Goal: Information Seeking & Learning: Learn about a topic

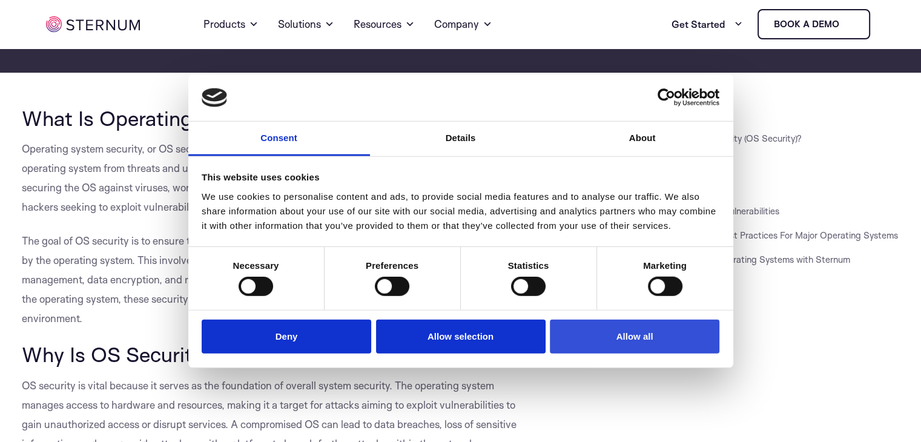
click at [567, 332] on button "Allow all" at bounding box center [634, 336] width 169 height 35
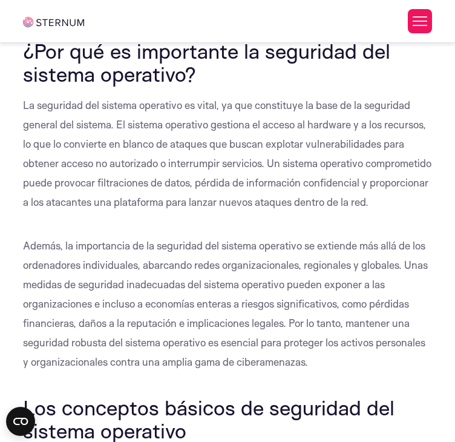
scroll to position [531, 0]
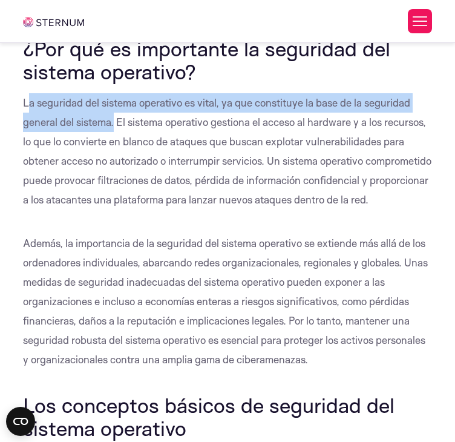
drag, startPoint x: 27, startPoint y: 250, endPoint x: 115, endPoint y: 273, distance: 91.3
click at [115, 206] on font "La seguridad del sistema operativo es vital, ya que constituye la base de la se…" at bounding box center [227, 151] width 409 height 110
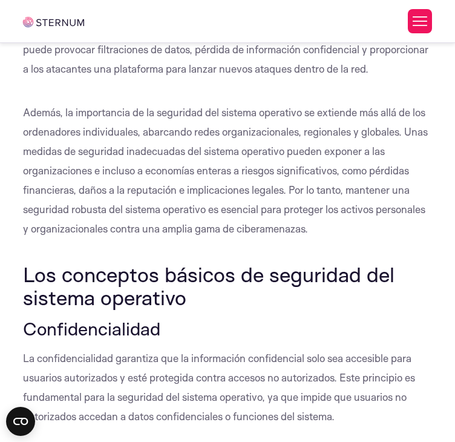
scroll to position [671, 0]
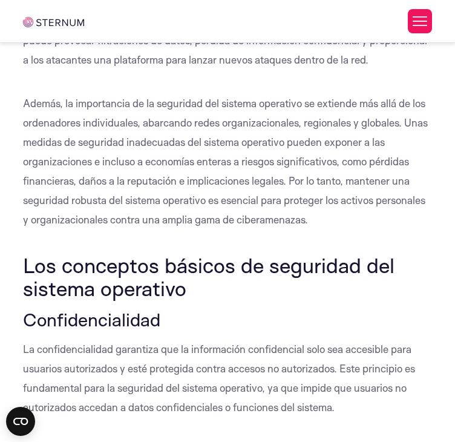
drag, startPoint x: 311, startPoint y: 380, endPoint x: 288, endPoint y: 345, distance: 42.3
click at [288, 229] on p "Además, la importancia de la seguridad del sistema operativo se extiende más al…" at bounding box center [228, 162] width 410 height 136
copy font "Por lo tanto, mantener una seguridad robusta del sistema operativo es esencial …"
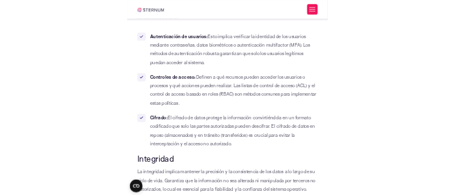
scroll to position [1081, 0]
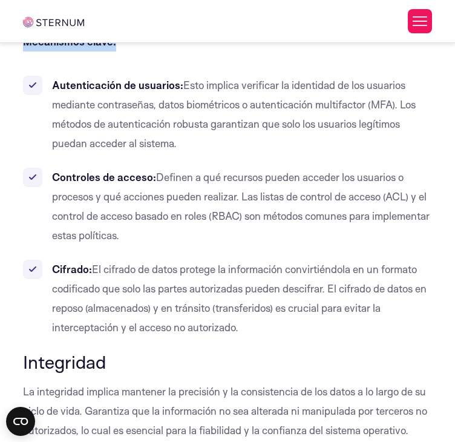
drag, startPoint x: 121, startPoint y: 180, endPoint x: 12, endPoint y: 180, distance: 109.0
copy font "Mecanismos clave:"
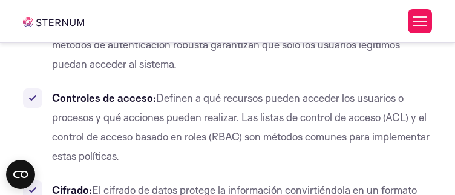
scroll to position [1141, 0]
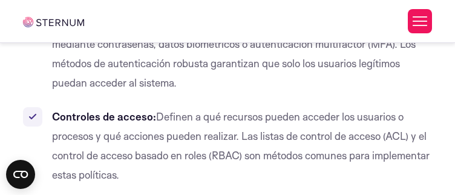
drag, startPoint x: 182, startPoint y: 158, endPoint x: 54, endPoint y: 159, distance: 127.1
click at [54, 31] on font "Autenticación de usuarios:" at bounding box center [117, 24] width 131 height 13
copy font "Autenticación de usuarios:"
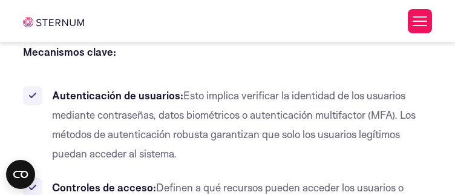
scroll to position [1058, 0]
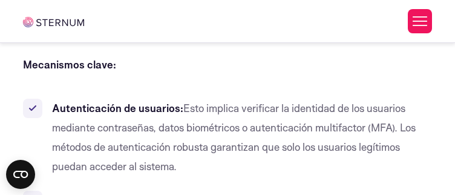
drag, startPoint x: 116, startPoint y: 113, endPoint x: 344, endPoint y: 139, distance: 230.2
copy font "garantiza que la información confidencial solo sea accesible para usuarios auto…"
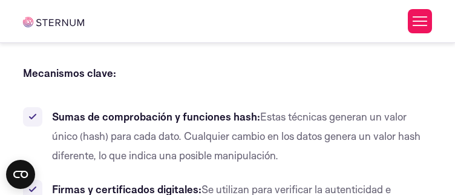
scroll to position [1542, 0]
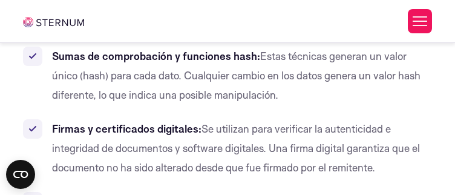
drag, startPoint x: 84, startPoint y: 65, endPoint x: 414, endPoint y: 105, distance: 332.3
copy font "implica mantener la precisión y la consistencia de los datos a lo largo de su c…"
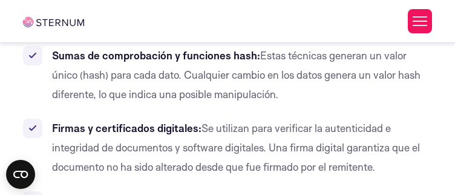
scroll to position [1602, 0]
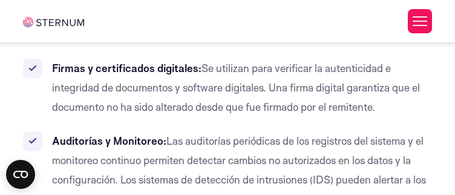
drag, startPoint x: 257, startPoint y: 117, endPoint x: 48, endPoint y: 114, distance: 208.3
click at [48, 44] on li "Sumas de comprobación y funciones hash: Estas técnicas generan un valor único (…" at bounding box center [228, 15] width 410 height 58
drag, startPoint x: 257, startPoint y: 115, endPoint x: 41, endPoint y: 111, distance: 216.1
click at [41, 44] on li "Sumas de comprobación y funciones hash: Estas técnicas generan un valor único (…" at bounding box center [228, 15] width 410 height 58
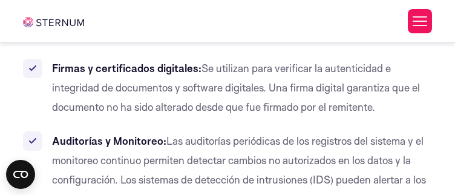
copy li "Sumas de comprobación y funciones hash: Estas"
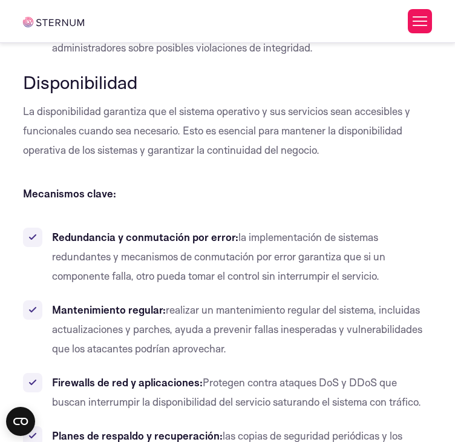
scroll to position [1753, 0]
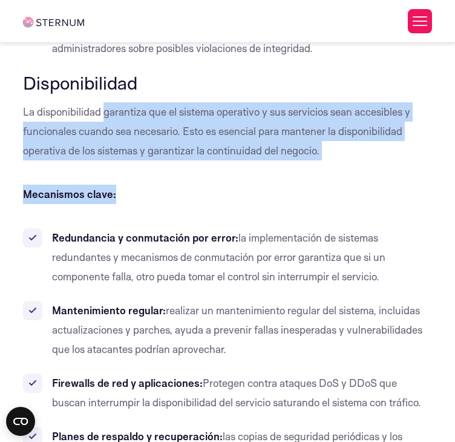
drag, startPoint x: 104, startPoint y: 228, endPoint x: 332, endPoint y: 281, distance: 233.9
drag, startPoint x: 332, startPoint y: 281, endPoint x: 126, endPoint y: 228, distance: 212.6
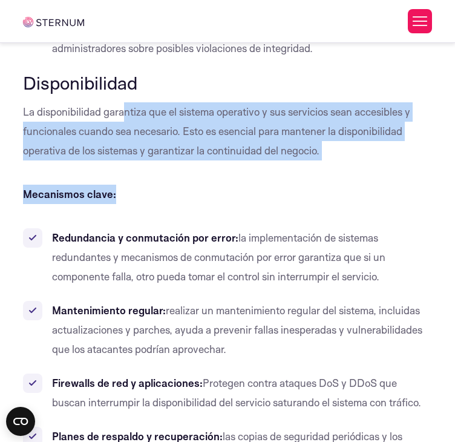
click at [126, 157] on font "La disponibilidad garantiza que el sistema operativo y sus servicios sean acces…" at bounding box center [216, 130] width 387 height 51
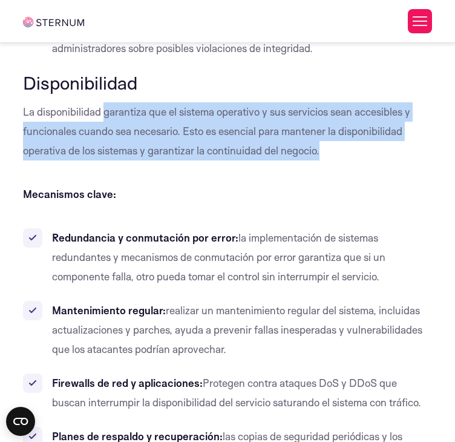
drag, startPoint x: 102, startPoint y: 233, endPoint x: 326, endPoint y: 266, distance: 226.9
click at [326, 160] on p "La disponibilidad garantiza que el sistema operativo y sus servicios sean acces…" at bounding box center [228, 131] width 410 height 58
copy font "garantiza que el sistema operativo y sus servicios sean accesibles y funcionale…"
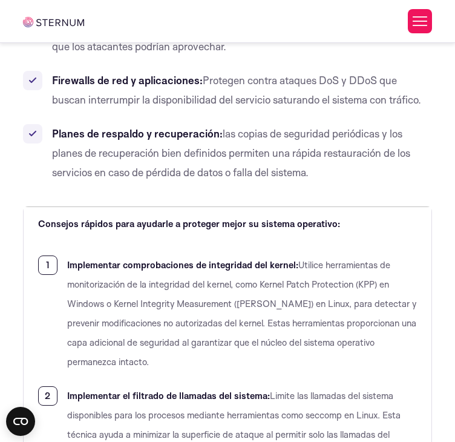
scroll to position [1995, 0]
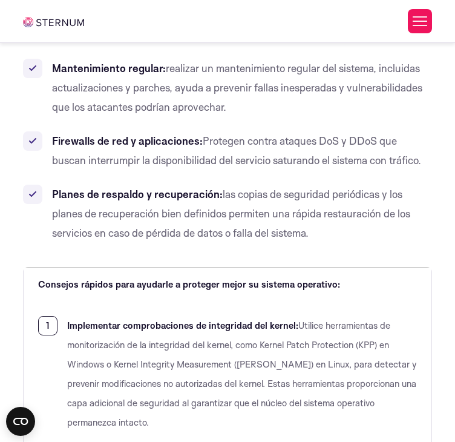
drag, startPoint x: 229, startPoint y: 102, endPoint x: 85, endPoint y: 98, distance: 143.5
drag, startPoint x: 56, startPoint y: 104, endPoint x: 176, endPoint y: 120, distance: 121.5
click at [176, 44] on li "Redundancia y conmutación por error: la implementación de sistemas redundantes …" at bounding box center [228, 15] width 410 height 58
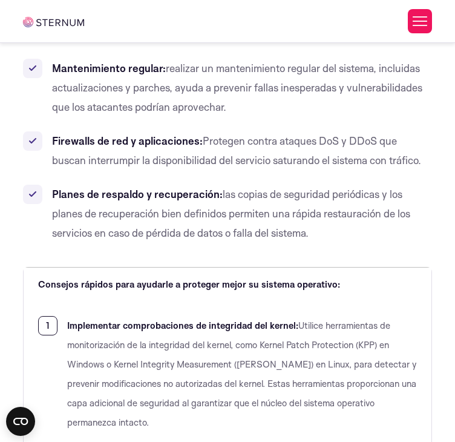
click at [176, 41] on font "la implementación de sistemas redundantes y mecanismos de conmutación por error…" at bounding box center [219, 14] width 334 height 51
drag, startPoint x: 230, startPoint y: 99, endPoint x: 51, endPoint y: 96, distance: 179.2
click at [51, 44] on li "Redundancia y conmutación por error: la implementación de sistemas redundantes …" at bounding box center [228, 15] width 410 height 58
copy font "Redundancia y conmutación por error"
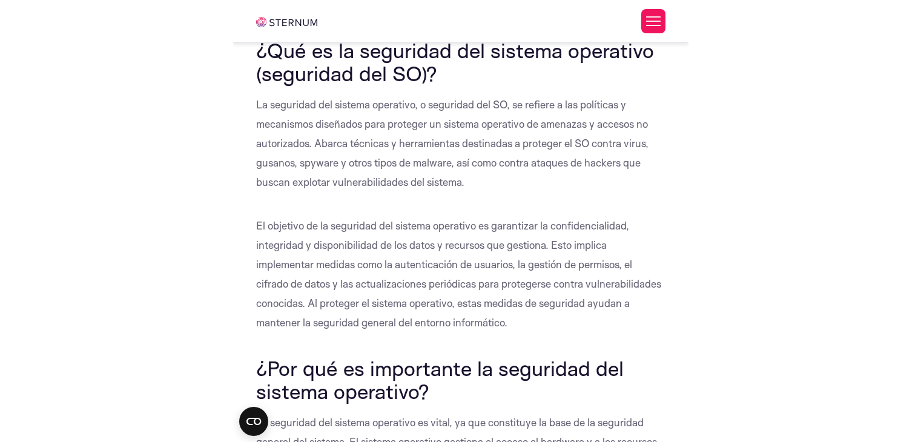
scroll to position [237, 0]
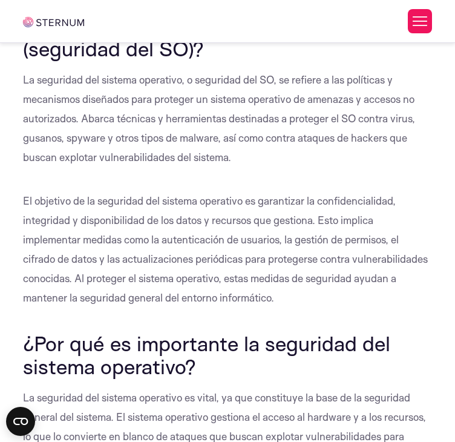
click at [195, 61] on font "¿Qué es la seguridad del sistema operativo (seguridad del SO)?" at bounding box center [222, 37] width 398 height 48
drag, startPoint x: 229, startPoint y: 222, endPoint x: 18, endPoint y: 196, distance: 212.9
copy font "¿Qué es la seguridad del sistema operativo (seguridad del SO)?"
